Goal: Task Accomplishment & Management: Manage account settings

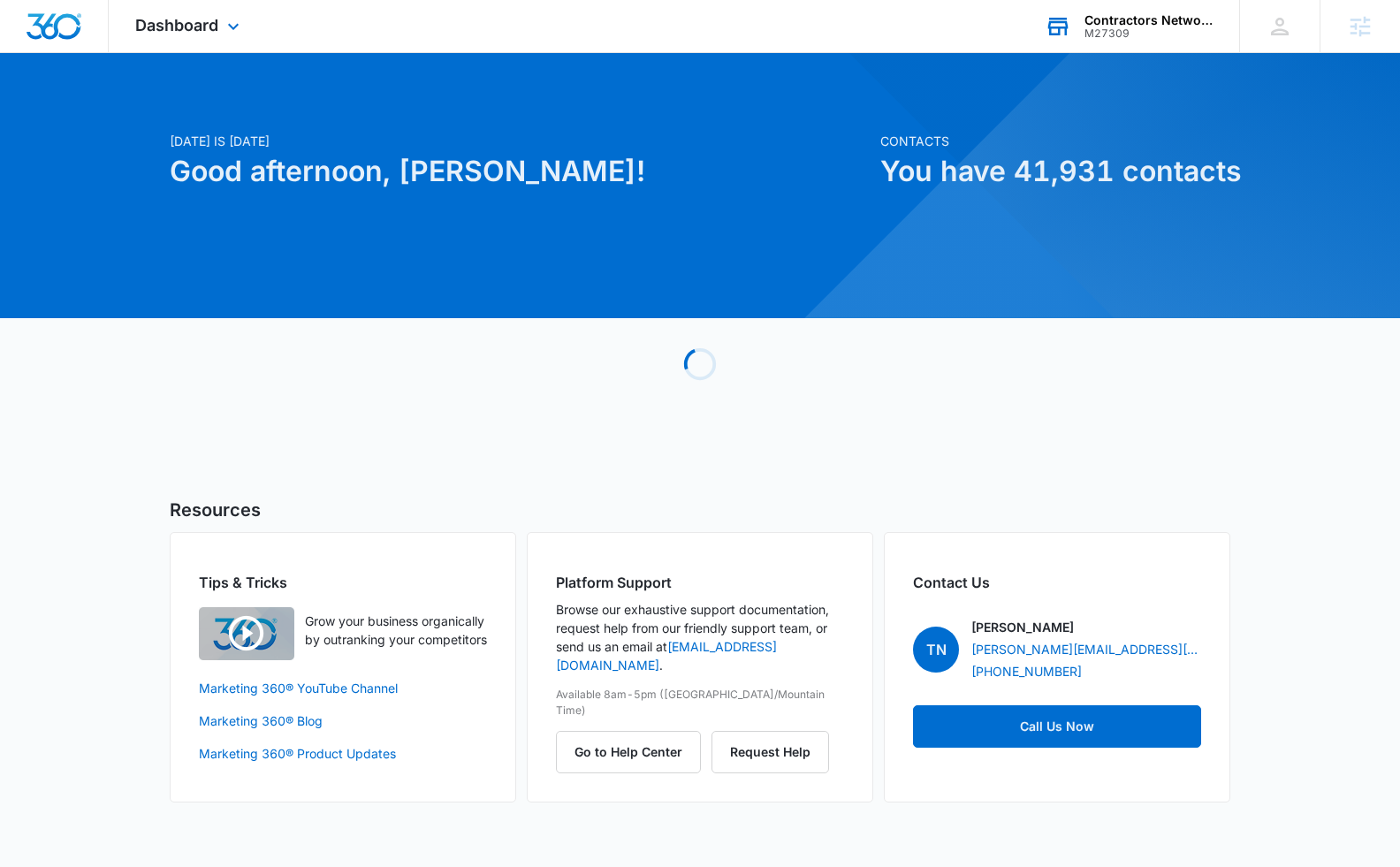
click at [1153, 23] on div "Contractors Network & Training Center" at bounding box center [1149, 20] width 129 height 14
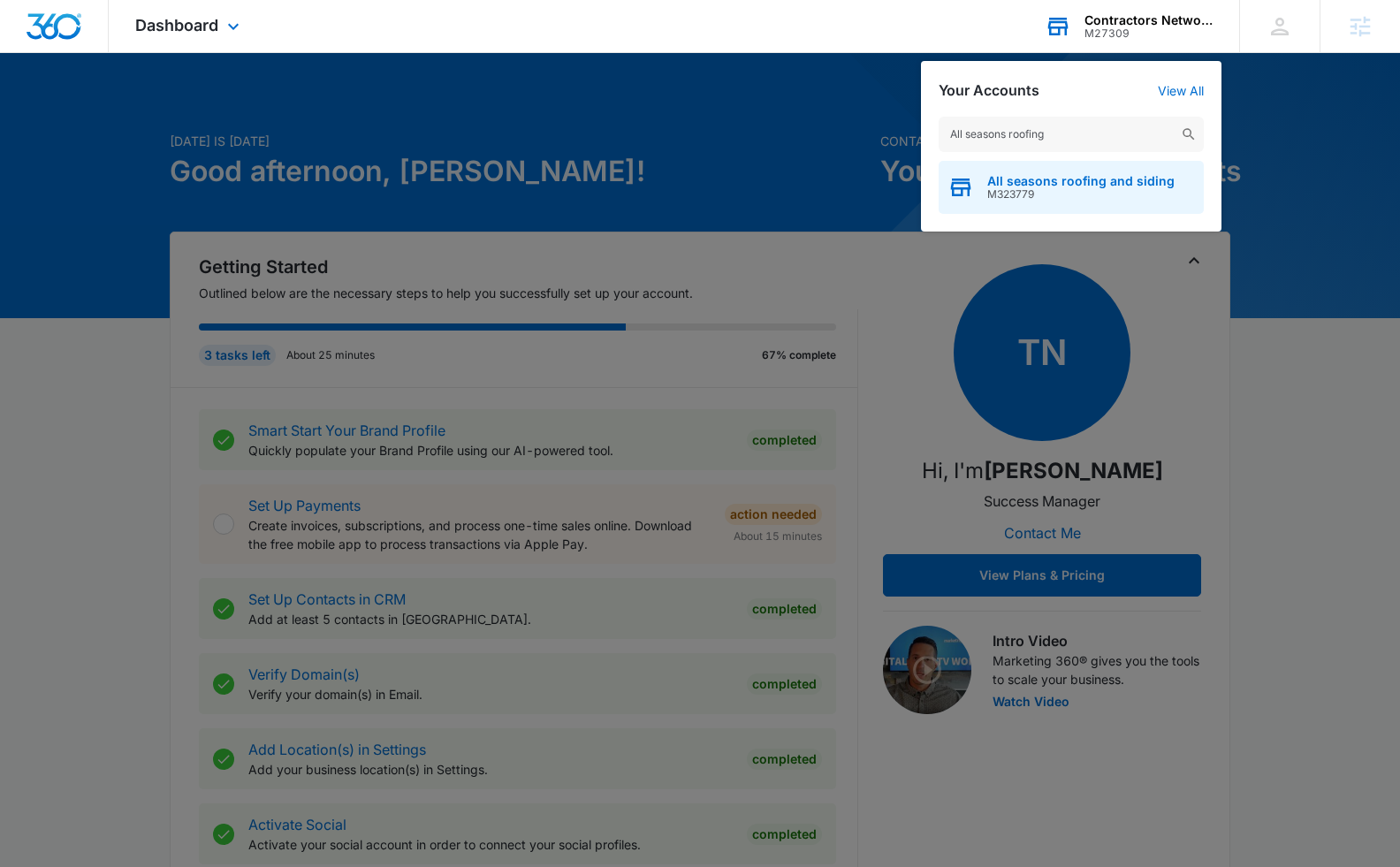
type input "All seasons roofing"
click at [1083, 183] on span "All seasons roofing and siding" at bounding box center [1081, 181] width 187 height 14
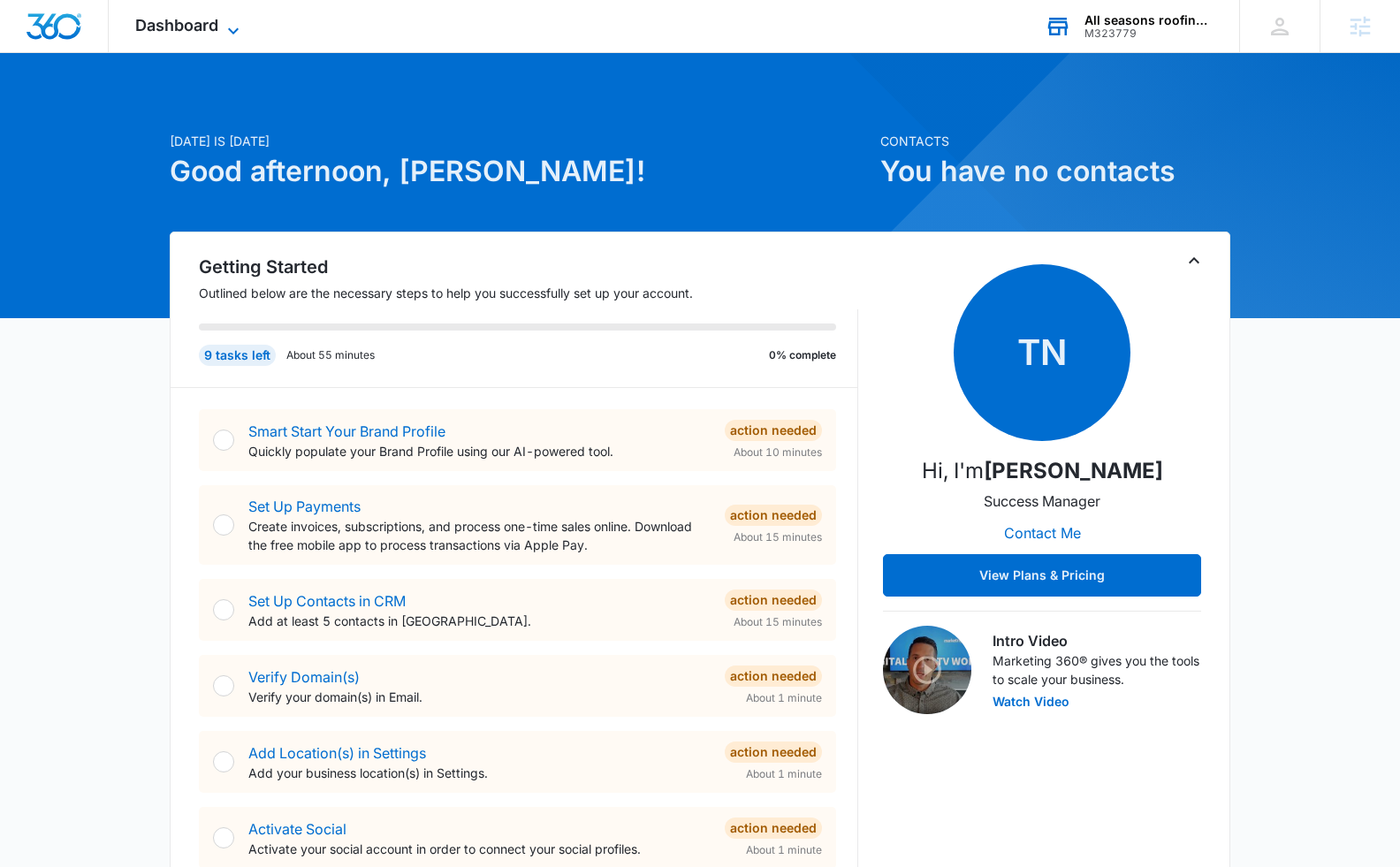
click at [201, 29] on span "Dashboard" at bounding box center [176, 25] width 83 height 19
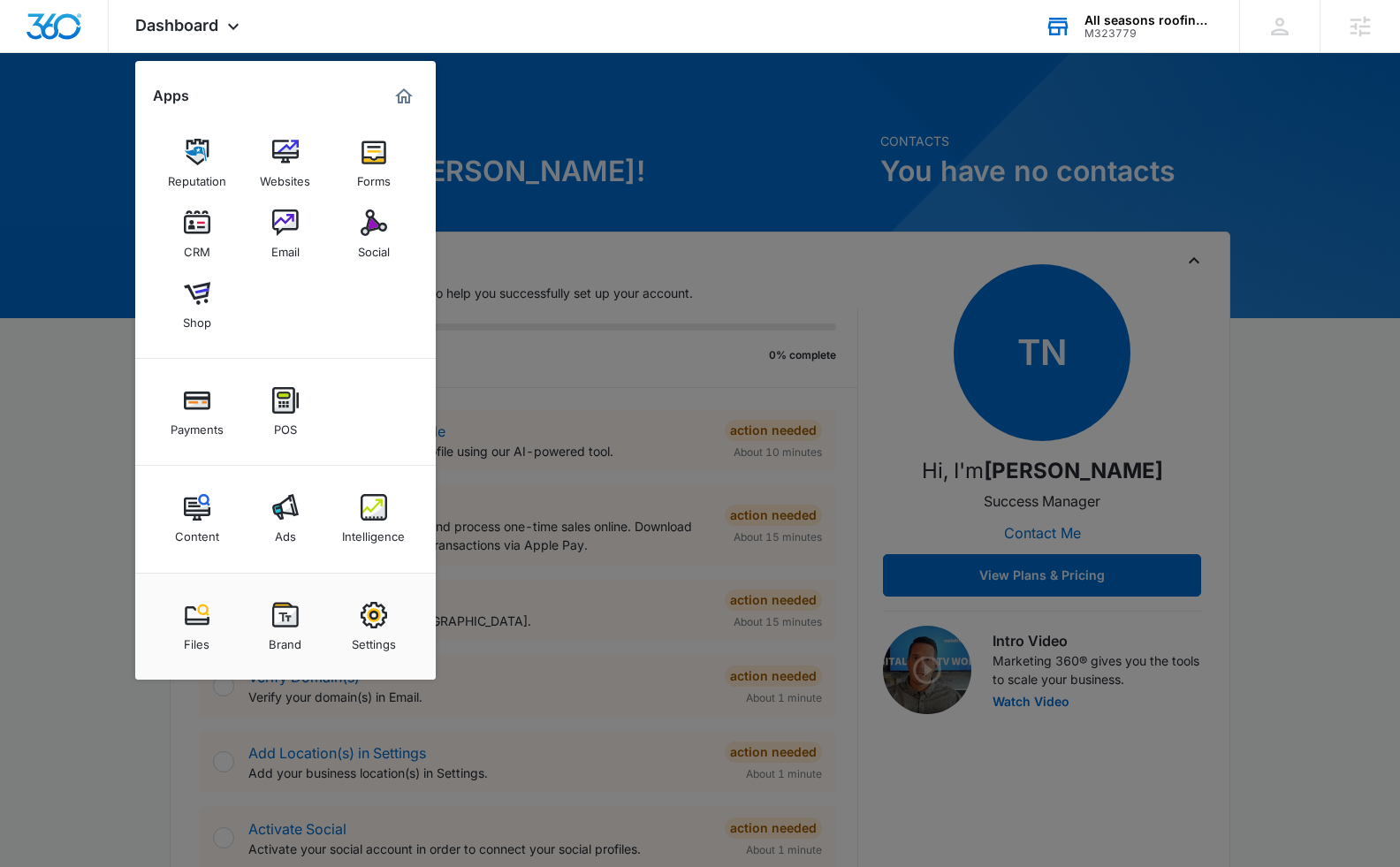
click at [277, 635] on div "Brand" at bounding box center [285, 640] width 33 height 23
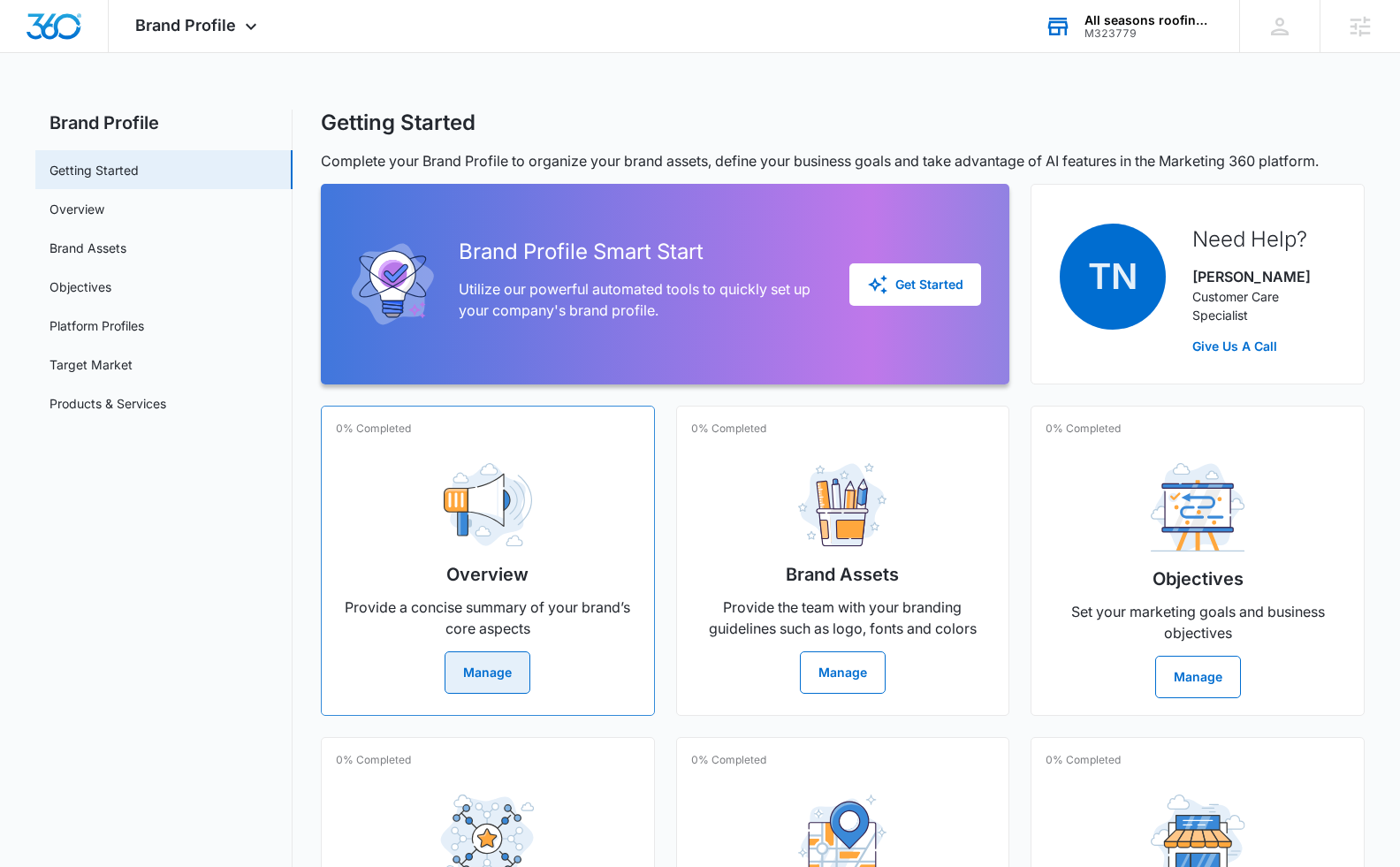
click at [516, 665] on button "Manage" at bounding box center [487, 672] width 86 height 42
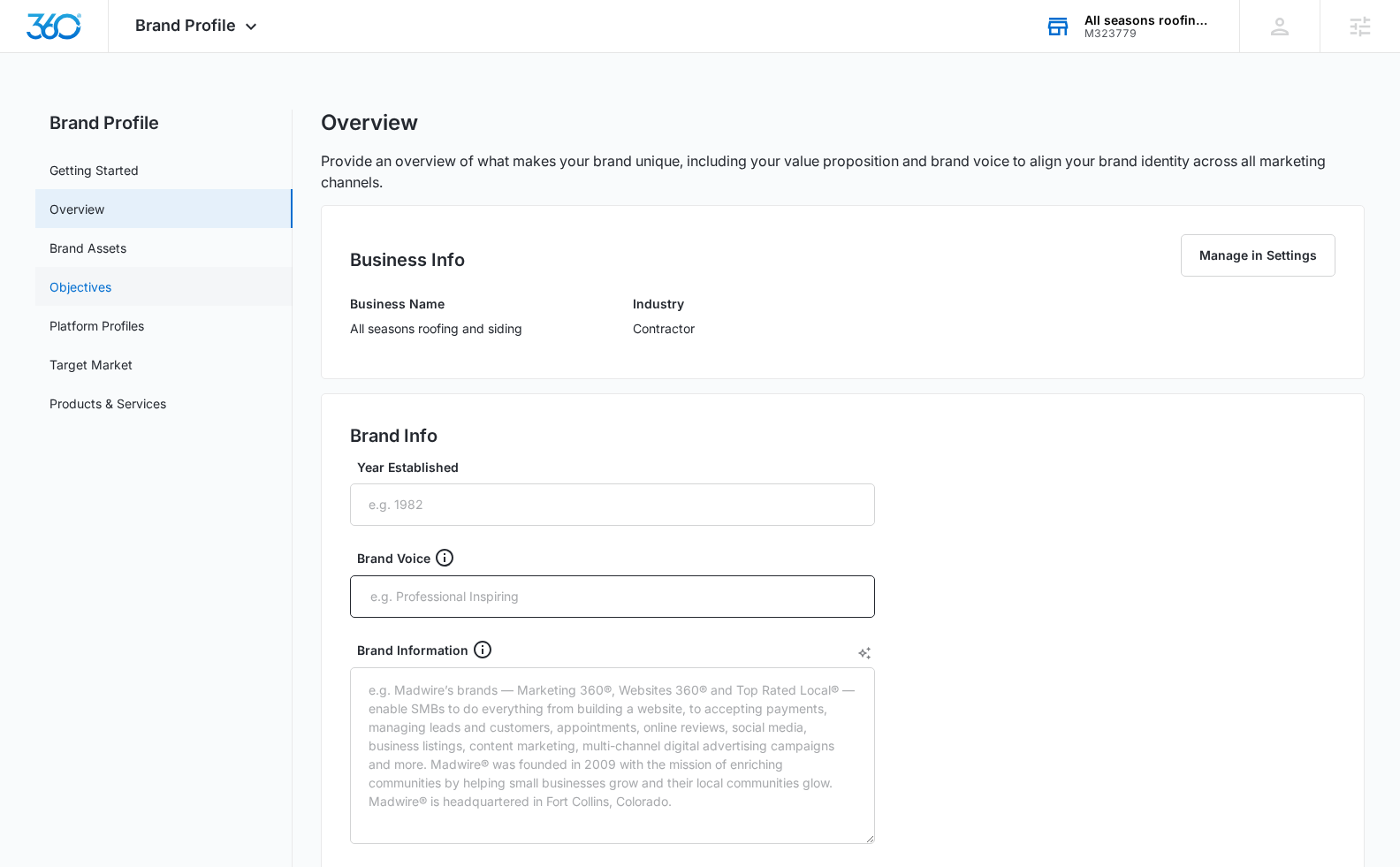
click at [84, 294] on link "Objectives" at bounding box center [81, 287] width 62 height 19
